Goal: Task Accomplishment & Management: Manage account settings

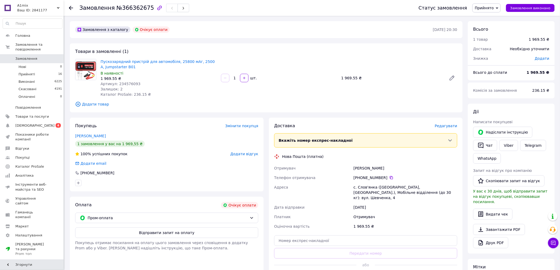
click at [125, 81] on div "1 969.55 ₴" at bounding box center [159, 78] width 116 height 5
click at [125, 83] on span "Артикул: 234576093" at bounding box center [121, 84] width 40 height 4
copy span "234576093"
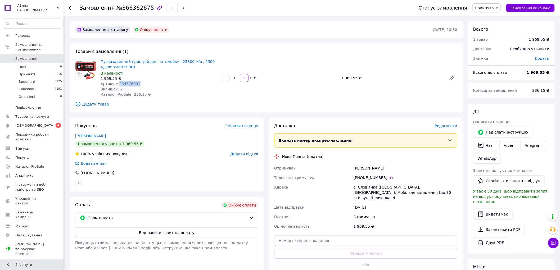
click at [492, 10] on span "Прийнято" at bounding box center [484, 8] width 19 height 4
click at [487, 25] on li "Скасовано" at bounding box center [486, 26] width 28 height 8
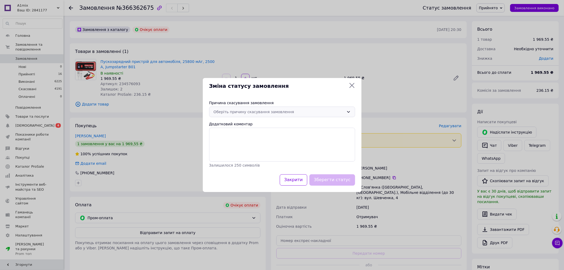
click at [273, 116] on div "Оберіть причину скасування замовлення" at bounding box center [282, 112] width 146 height 11
click at [238, 142] on li "Оплата не надійшла" at bounding box center [281, 143] width 145 height 10
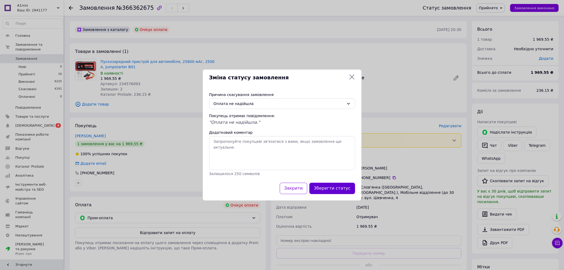
click at [323, 187] on button "Зберегти статус" at bounding box center [332, 188] width 46 height 11
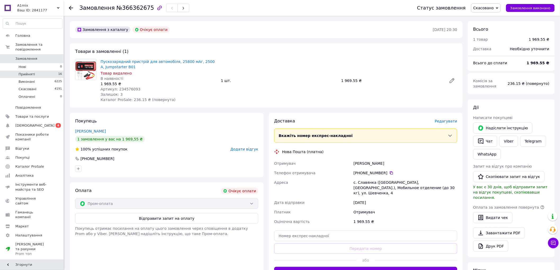
click at [31, 72] on span "Прийняті" at bounding box center [27, 74] width 16 height 5
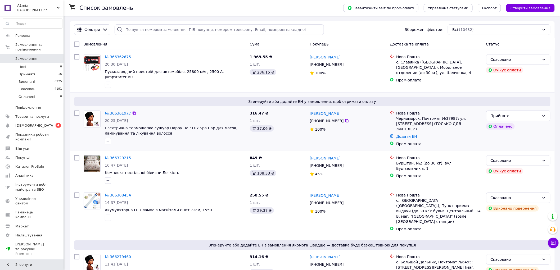
click at [121, 111] on link "№ 366361977" at bounding box center [118, 113] width 26 height 4
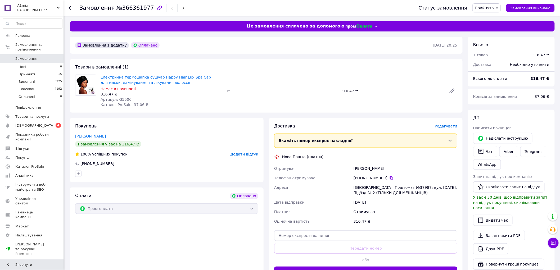
click at [120, 99] on span "Артикул: G5506" at bounding box center [116, 99] width 31 height 4
copy span "G5506"
click at [28, 56] on span "Замовлення" at bounding box center [26, 58] width 22 height 5
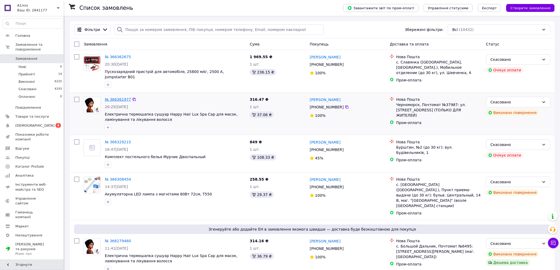
click at [116, 97] on link "№ 366361977" at bounding box center [118, 99] width 26 height 4
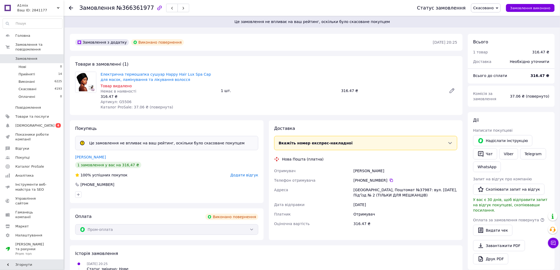
click at [254, 176] on span "Додати відгук" at bounding box center [244, 175] width 28 height 4
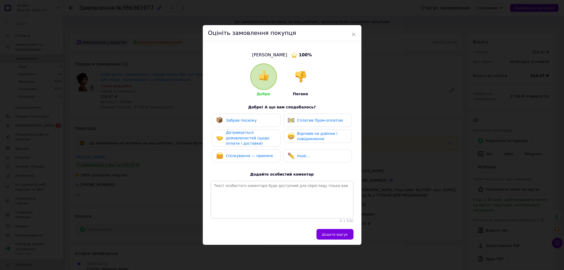
click at [254, 135] on span "Дотримується домовленостей (щодо оплати і доставки)" at bounding box center [247, 137] width 43 height 15
click at [253, 153] on div "Спілкування — приємне" at bounding box center [244, 156] width 57 height 7
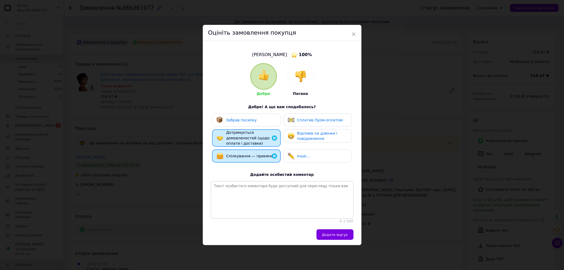
drag, startPoint x: 298, startPoint y: 152, endPoint x: 302, endPoint y: 139, distance: 13.9
click at [298, 154] on span "Інше..." at bounding box center [303, 156] width 13 height 4
click at [302, 136] on span "Відповів на дзвінки і повідомлення" at bounding box center [317, 136] width 40 height 10
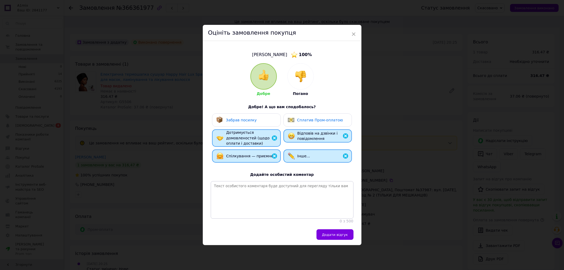
click at [305, 119] on span "Сплатив Пром-оплатою" at bounding box center [320, 120] width 46 height 4
click at [285, 191] on textarea at bounding box center [282, 200] width 143 height 38
paste textarea "Дякую Вам. Найкращі рекомендації до співпраці. Дякуємо за замовлення. Будемо ра…"
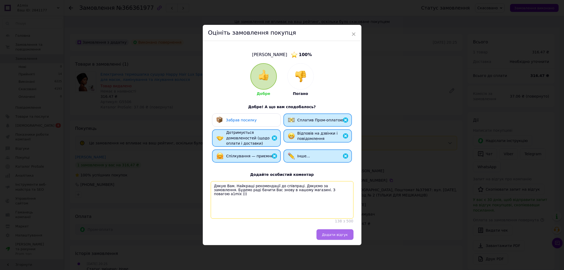
type textarea "Дякую Вам. Найкращі рекомендації до співпраці. Дякуємо за замовлення. Будемо ра…"
click at [328, 236] on span "Додати відгук" at bounding box center [335, 235] width 26 height 4
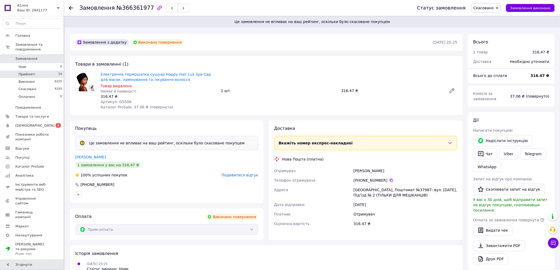
click at [36, 71] on li "Прийняті 14" at bounding box center [32, 74] width 65 height 7
